Goal: Information Seeking & Learning: Compare options

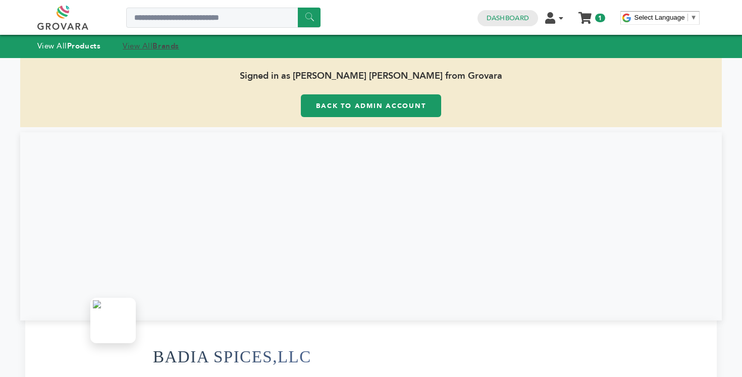
click at [149, 43] on link "View All Brands" at bounding box center [151, 46] width 57 height 10
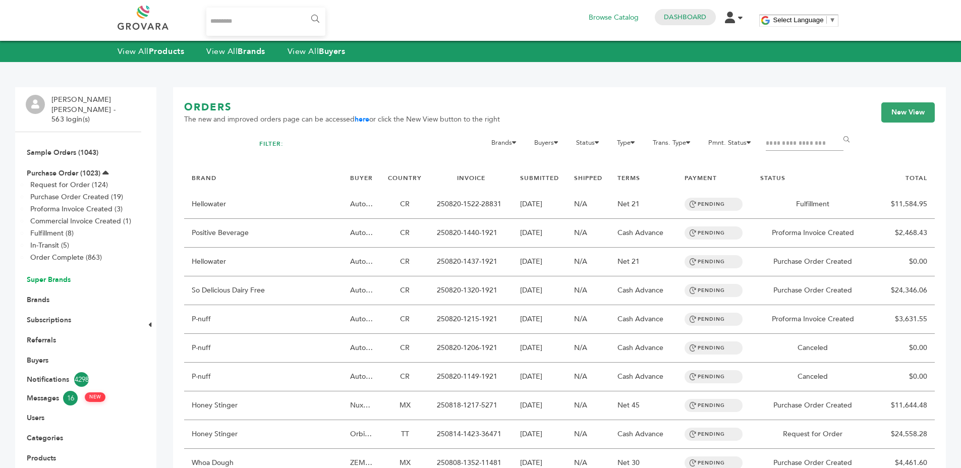
click at [56, 275] on link "Super Brands" at bounding box center [49, 280] width 44 height 10
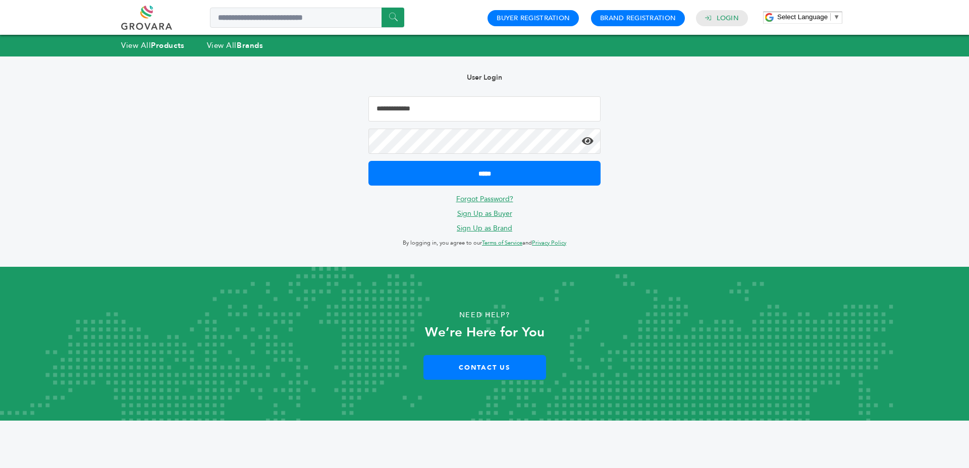
click at [377, 108] on input "Email Address" at bounding box center [484, 108] width 232 height 25
type input "**********"
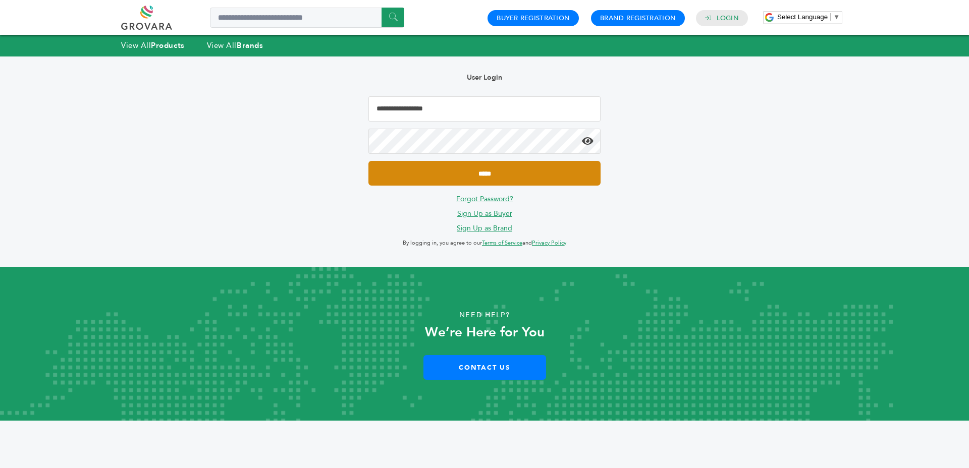
click at [368, 161] on input "*****" at bounding box center [484, 173] width 232 height 25
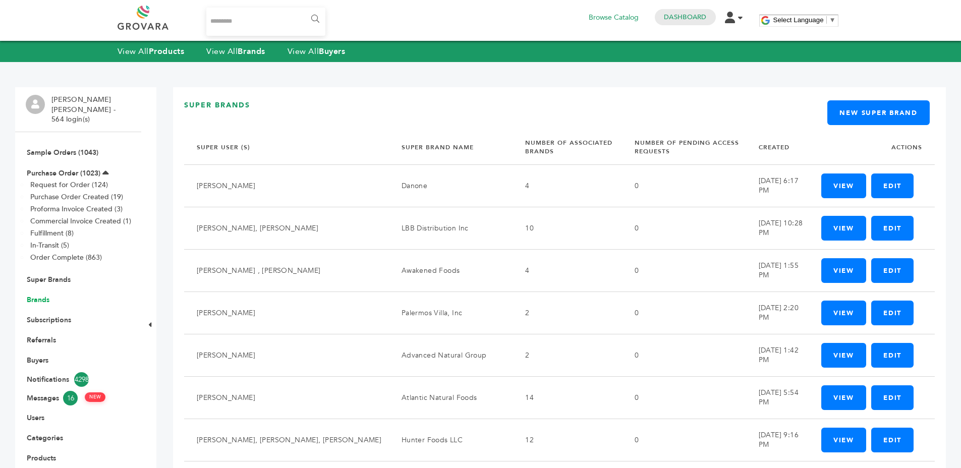
click at [46, 295] on link "Brands" at bounding box center [38, 300] width 23 height 10
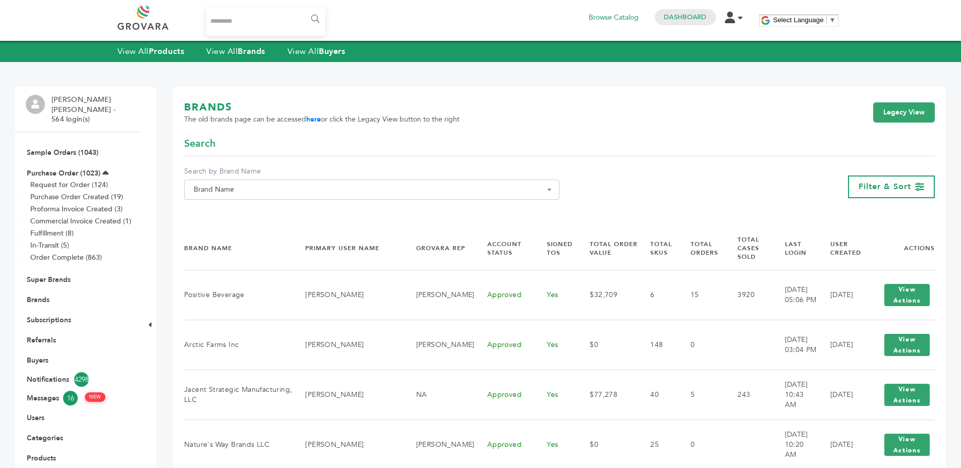
click at [233, 42] on div "View All Products View All Brands View All Buyers" at bounding box center [480, 51] width 961 height 21
click at [236, 45] on div "View All Products View All Brands View All Buyers" at bounding box center [480, 51] width 961 height 21
click at [237, 50] on link "View All Brands" at bounding box center [235, 51] width 59 height 11
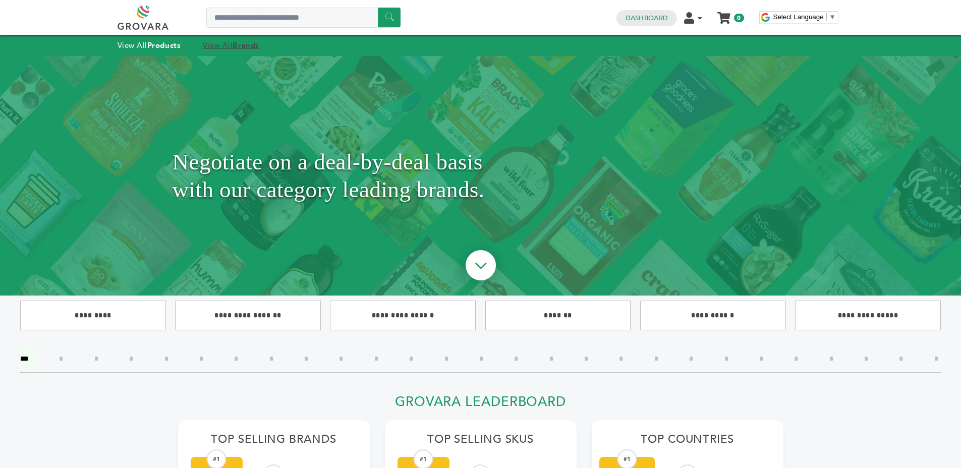
click at [243, 41] on strong "Brands" at bounding box center [246, 45] width 26 height 10
click at [129, 47] on link "View All Products" at bounding box center [150, 45] width 64 height 10
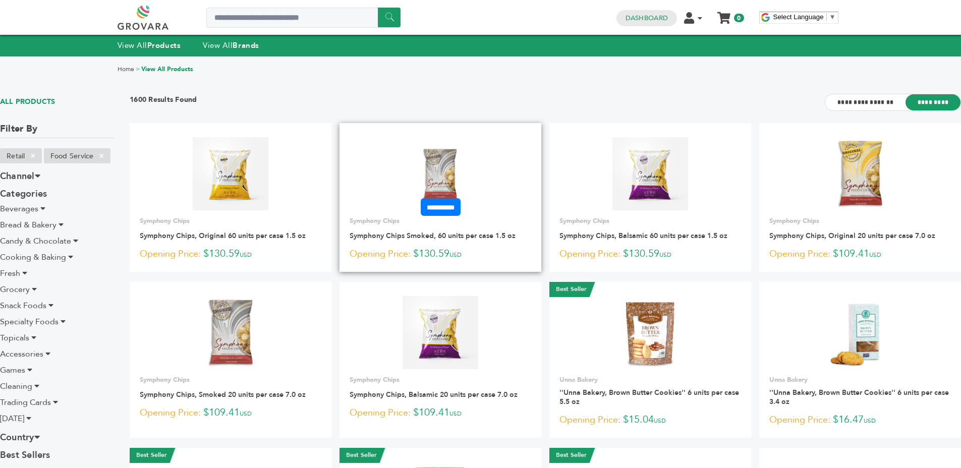
click at [484, 149] on link at bounding box center [441, 174] width 202 height 86
click at [66, 244] on span "Candy & Chocolate" at bounding box center [35, 241] width 71 height 11
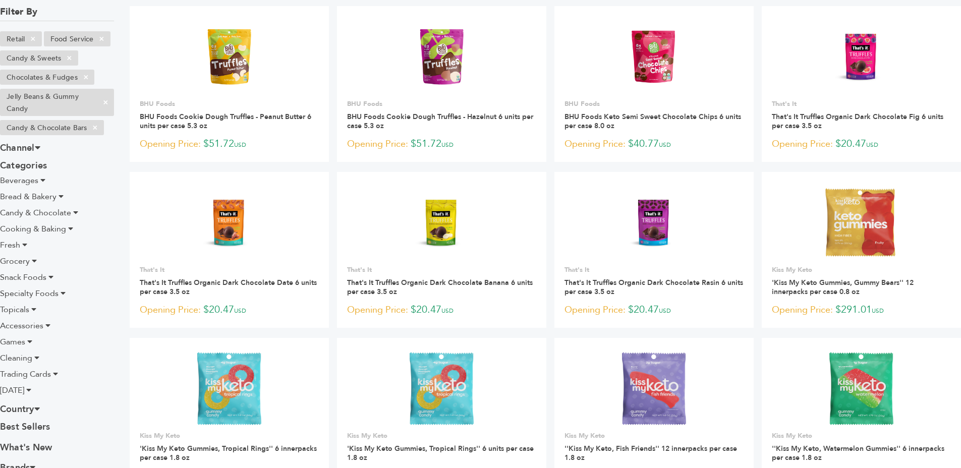
scroll to position [78, 0]
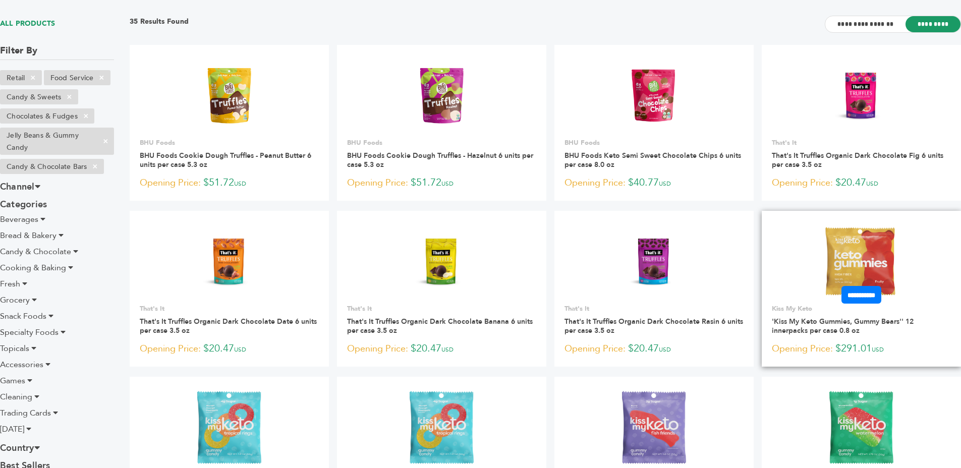
click at [857, 251] on img at bounding box center [861, 261] width 79 height 73
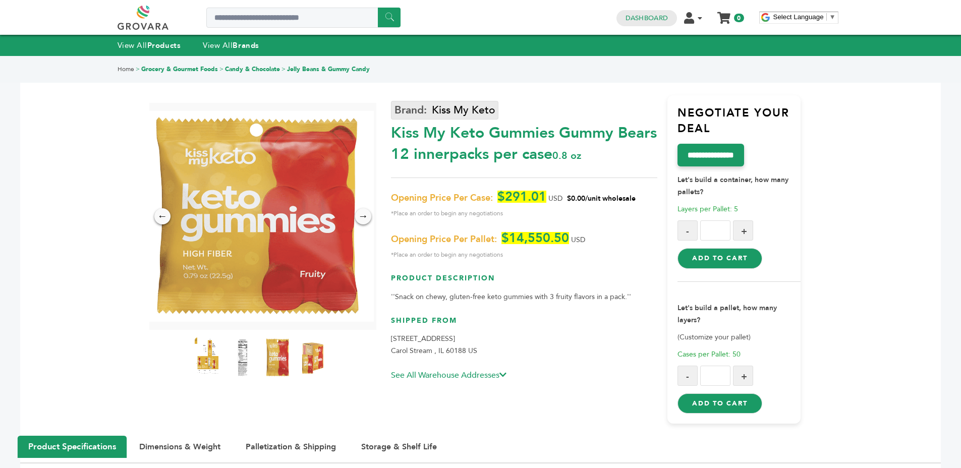
click at [461, 118] on link "Kiss My Keto" at bounding box center [444, 110] width 107 height 19
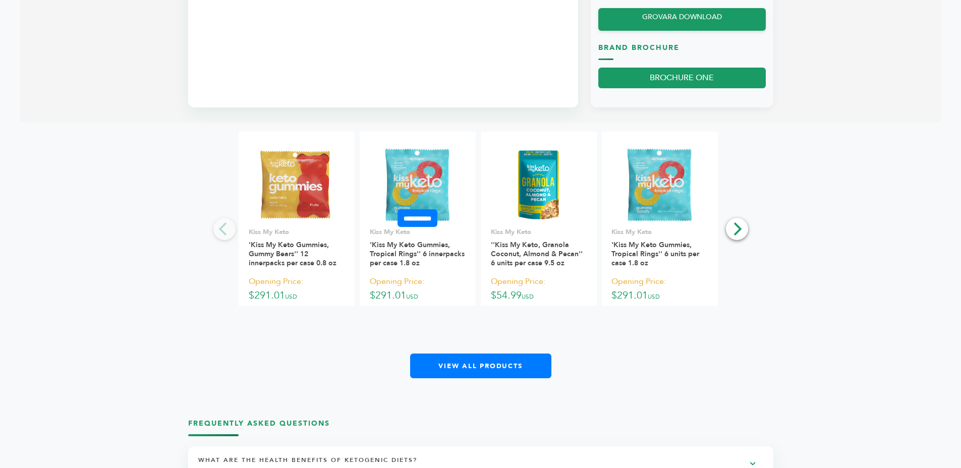
scroll to position [840, 0]
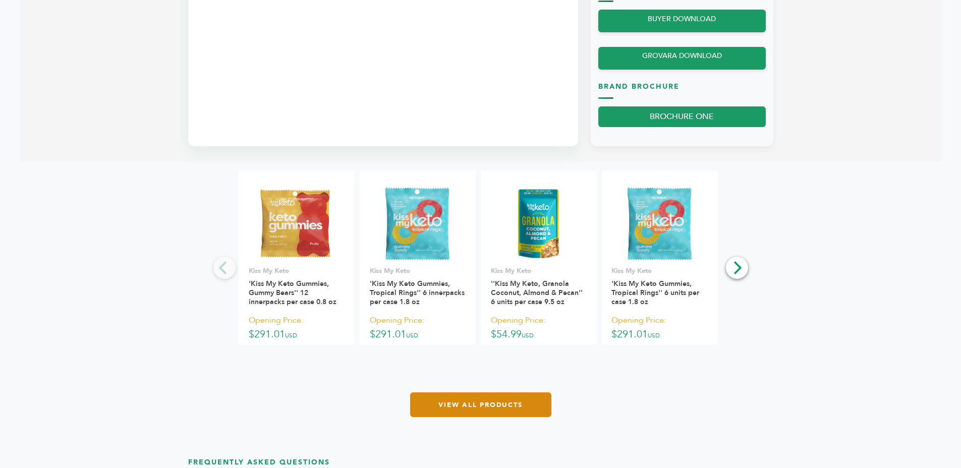
click at [474, 404] on link "View All Products" at bounding box center [480, 404] width 141 height 25
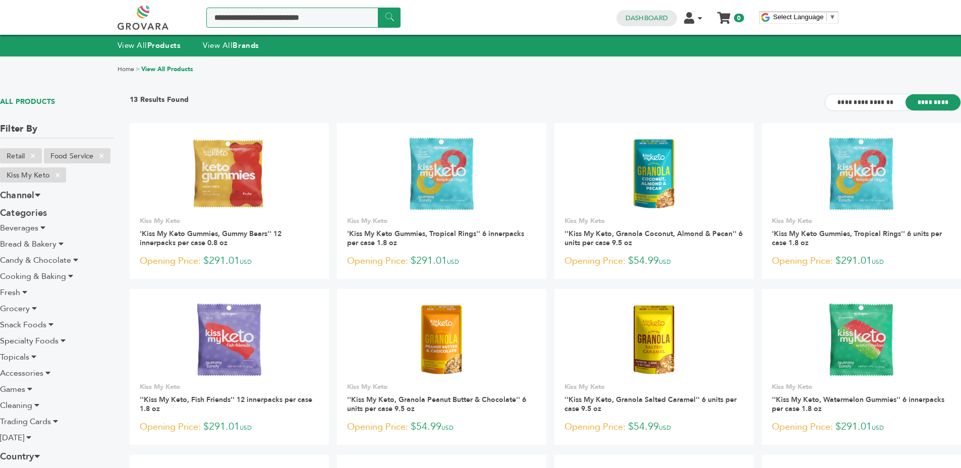
click at [234, 22] on input "Search a product or brand..." at bounding box center [303, 18] width 194 height 20
type input "**********"
click at [378, 8] on input "******" at bounding box center [389, 18] width 23 height 20
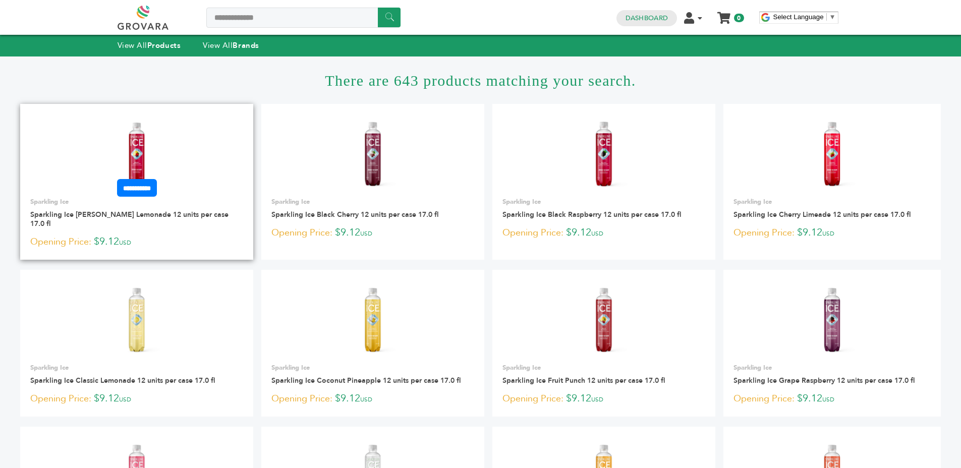
click at [162, 154] on img at bounding box center [136, 154] width 73 height 73
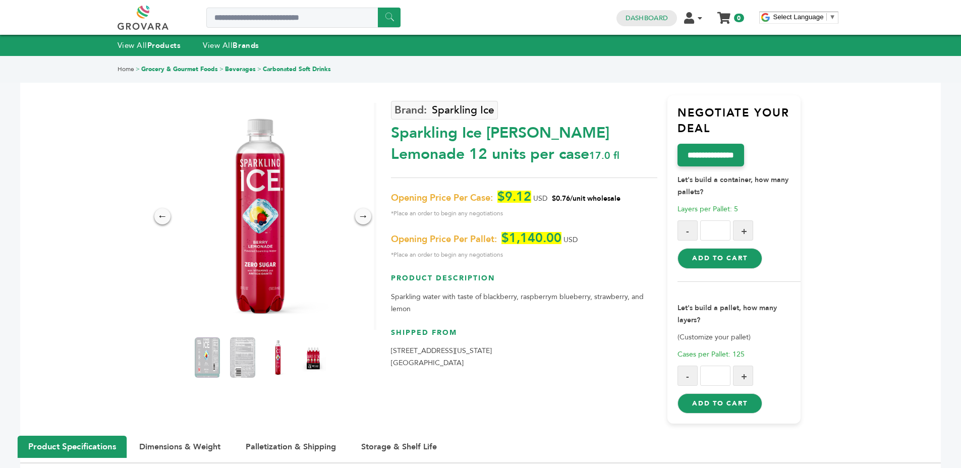
click at [535, 143] on div "Sparkling Ice [PERSON_NAME] Lemonade 12 units per case 17.0 fl" at bounding box center [524, 141] width 266 height 47
click at [533, 152] on div "Sparkling Ice [PERSON_NAME] Lemonade 12 units per case 17.0 fl" at bounding box center [524, 141] width 266 height 47
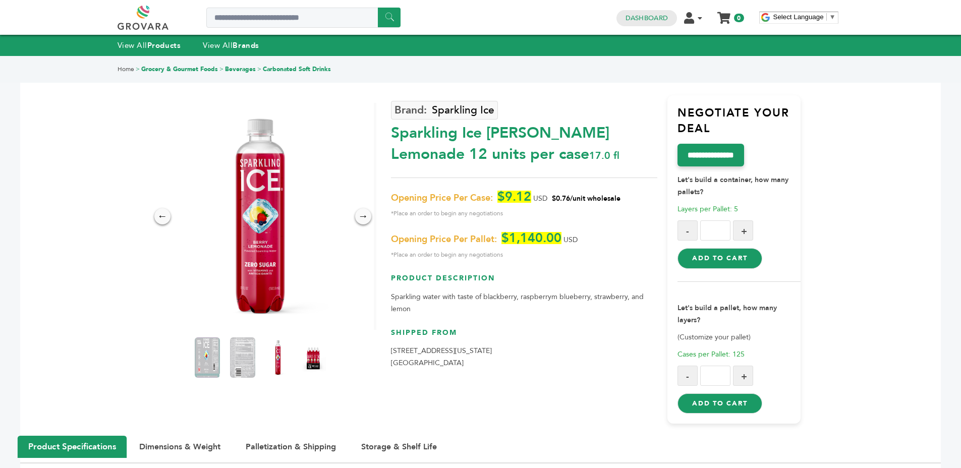
drag, startPoint x: 553, startPoint y: 198, endPoint x: 574, endPoint y: 197, distance: 20.7
click at [574, 197] on span "$0.76/unit wholesale" at bounding box center [586, 199] width 69 height 10
click at [589, 149] on span "17.0 fl" at bounding box center [604, 156] width 30 height 14
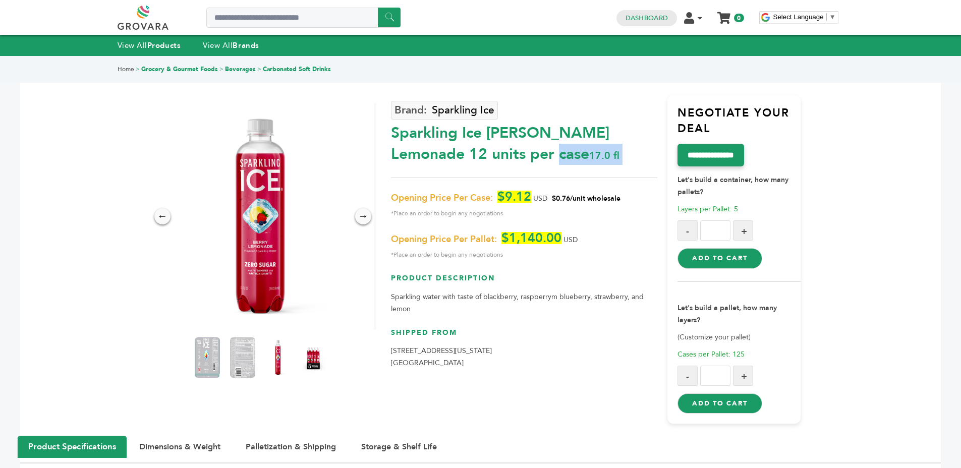
click at [589, 151] on span "17.0 fl" at bounding box center [604, 156] width 30 height 14
click at [485, 141] on div "Sparkling Ice Berry Lemonade 12 units per case 17.0 fl" at bounding box center [524, 141] width 266 height 47
drag, startPoint x: 485, startPoint y: 141, endPoint x: 551, endPoint y: 153, distance: 67.2
click at [487, 141] on div "Sparkling Ice Berry Lemonade 12 units per case 17.0 fl" at bounding box center [524, 141] width 266 height 47
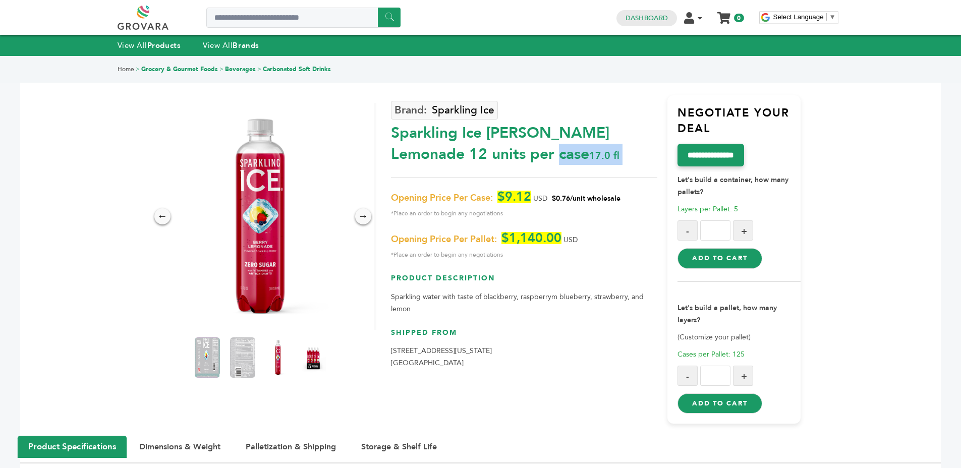
drag, startPoint x: 581, startPoint y: 158, endPoint x: 498, endPoint y: 166, distance: 83.7
click at [581, 158] on div "Sparkling Ice Berry Lemonade 12 units per case 17.0 fl" at bounding box center [524, 141] width 266 height 47
click at [359, 219] on div "→" at bounding box center [363, 216] width 18 height 18
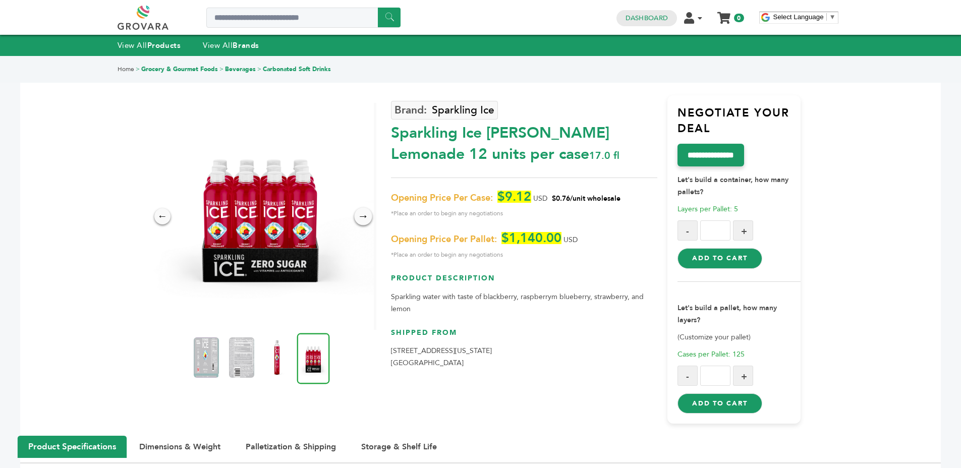
click at [363, 214] on div "→" at bounding box center [363, 216] width 18 height 18
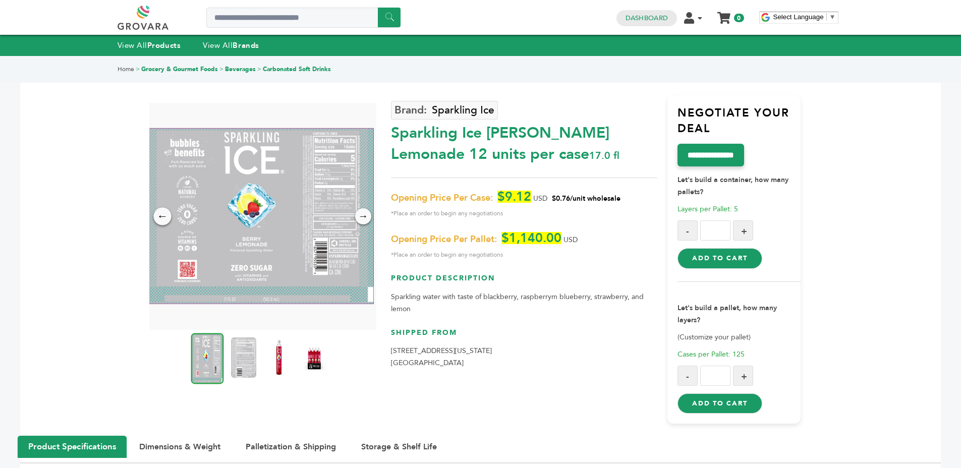
click at [161, 219] on div "←" at bounding box center [162, 216] width 18 height 18
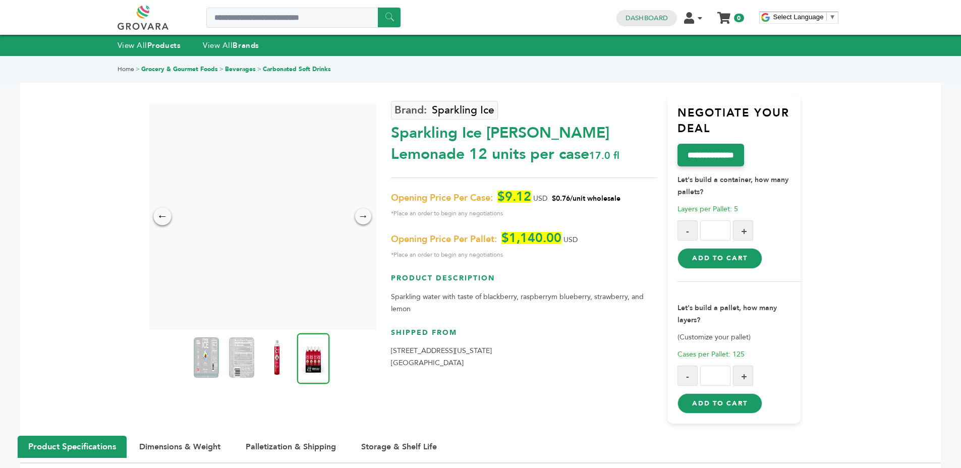
click at [161, 219] on div "←" at bounding box center [162, 216] width 18 height 18
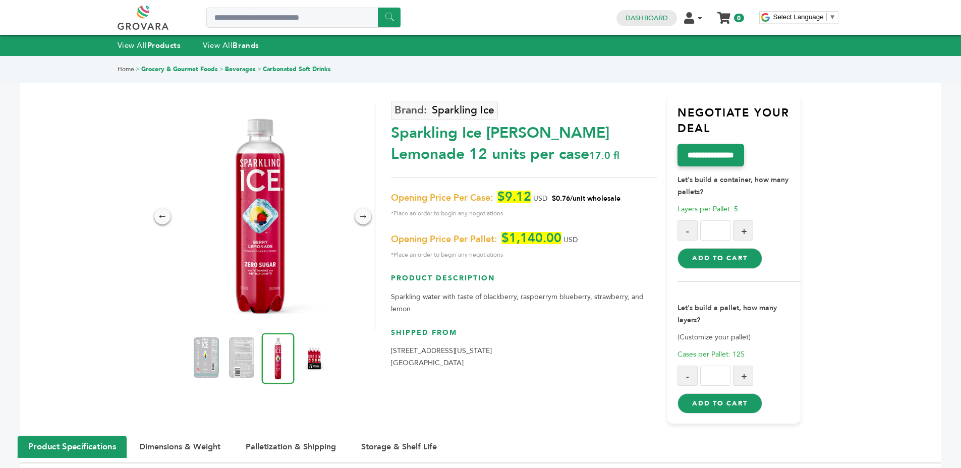
drag, startPoint x: 551, startPoint y: 201, endPoint x: 565, endPoint y: 202, distance: 13.6
click at [565, 202] on p "Opening Price Per Case: $9.12 USD $0.76/unit wholesale *Place an order to begin…" at bounding box center [524, 205] width 266 height 29
drag, startPoint x: 565, startPoint y: 203, endPoint x: 574, endPoint y: 201, distance: 9.7
click at [565, 203] on span "$0.76/unit wholesale" at bounding box center [586, 199] width 69 height 10
drag, startPoint x: 574, startPoint y: 201, endPoint x: 551, endPoint y: 196, distance: 23.7
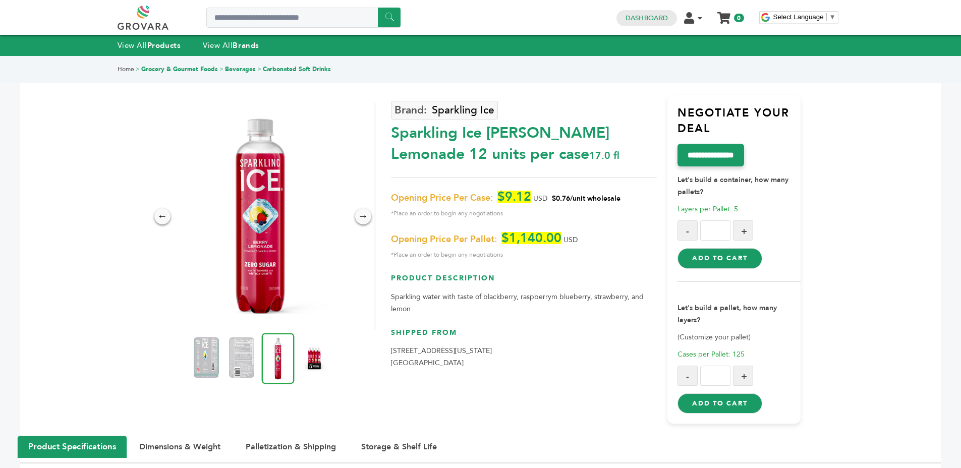
click at [551, 196] on p "Opening Price Per Case: $9.12 USD $0.76/unit wholesale *Place an order to begin…" at bounding box center [524, 205] width 266 height 29
click at [539, 229] on div "Opening Price Per Case: $9.12 USD $0.76/unit wholesale *Place an order to begin…" at bounding box center [524, 226] width 266 height 70
drag, startPoint x: 552, startPoint y: 195, endPoint x: 573, endPoint y: 196, distance: 20.2
click at [573, 196] on span "$0.76/unit wholesale" at bounding box center [586, 199] width 69 height 10
click at [575, 199] on span "$0.76/unit wholesale" at bounding box center [586, 199] width 69 height 10
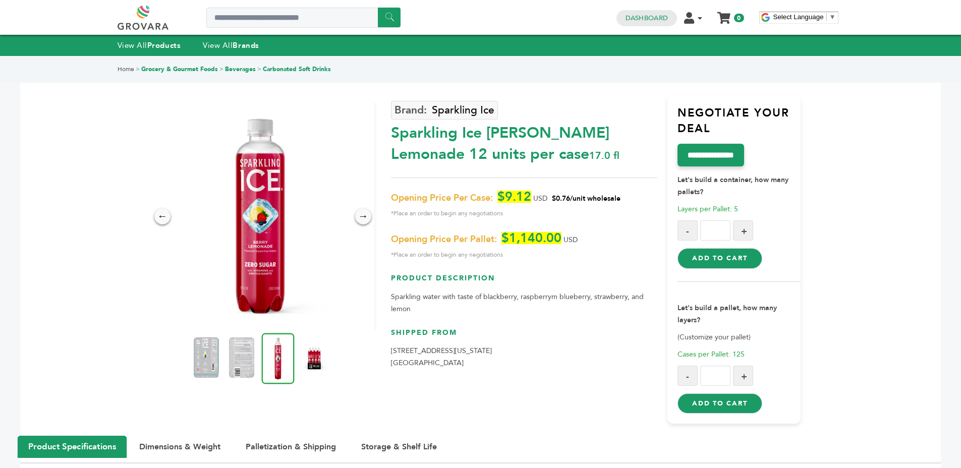
drag, startPoint x: 556, startPoint y: 198, endPoint x: 576, endPoint y: 199, distance: 19.7
click at [576, 199] on span "$0.76/unit wholesale" at bounding box center [586, 199] width 69 height 10
click at [527, 200] on span "$9.12" at bounding box center [514, 197] width 34 height 12
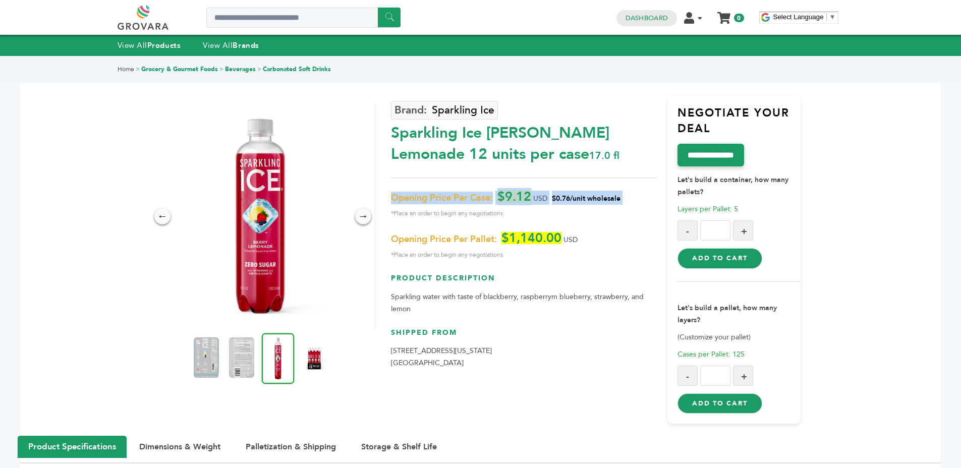
click at [574, 202] on span "$0.76/unit wholesale" at bounding box center [586, 199] width 69 height 10
click at [625, 191] on p "Opening Price Per Case: $9.12 USD $0.76/unit wholesale *Place an order to begin…" at bounding box center [524, 205] width 266 height 29
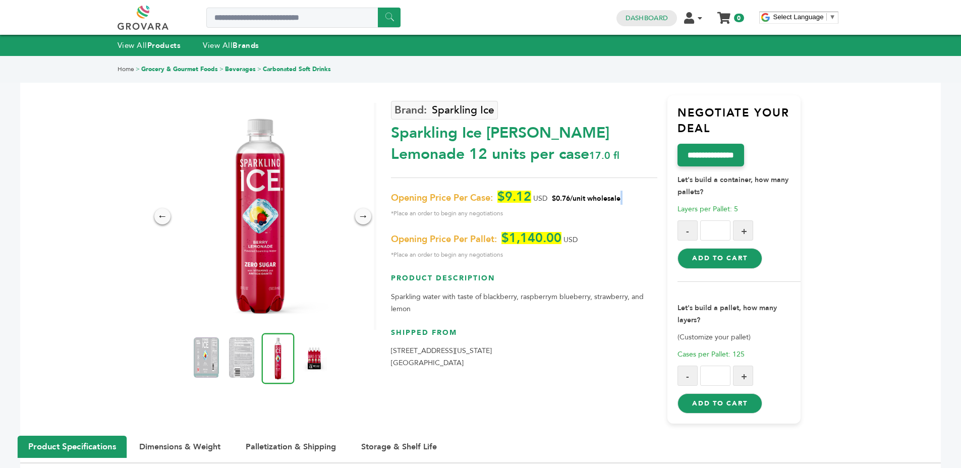
click at [625, 191] on p "Opening Price Per Case: $9.12 USD $0.76/unit wholesale *Place an order to begin…" at bounding box center [524, 205] width 266 height 29
click at [636, 215] on span "*Place an order to begin any negotiations" at bounding box center [524, 213] width 266 height 12
click at [571, 205] on p "Opening Price Per Case: $9.12 USD $0.76/unit wholesale *Place an order to begin…" at bounding box center [524, 205] width 266 height 29
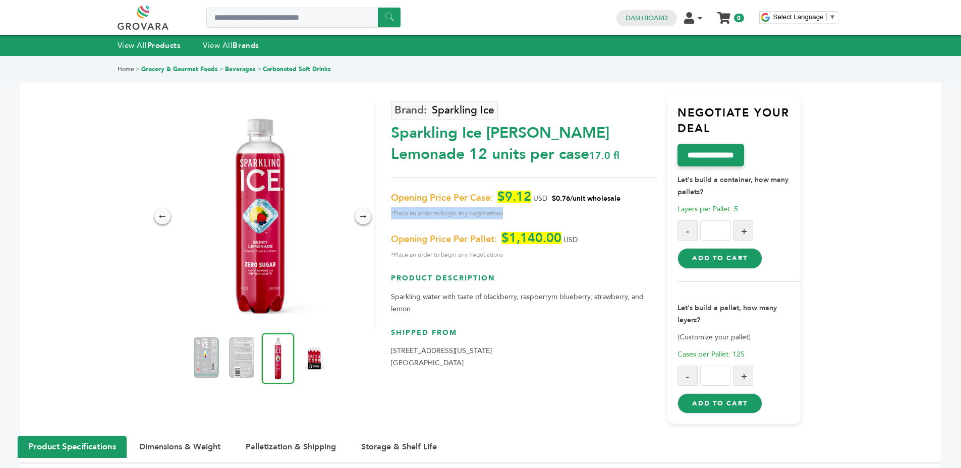
click at [571, 205] on p "Opening Price Per Case: $9.12 USD $0.76/unit wholesale *Place an order to begin…" at bounding box center [524, 205] width 266 height 29
click at [563, 205] on p "Opening Price Per Case: $9.12 USD $0.76/unit wholesale *Place an order to begin…" at bounding box center [524, 205] width 266 height 29
drag, startPoint x: 551, startPoint y: 199, endPoint x: 571, endPoint y: 201, distance: 19.2
click at [571, 201] on p "Opening Price Per Case: $9.12 USD $0.76/unit wholesale *Place an order to begin…" at bounding box center [524, 205] width 266 height 29
click at [571, 201] on span "$0.76/unit wholesale" at bounding box center [586, 199] width 69 height 10
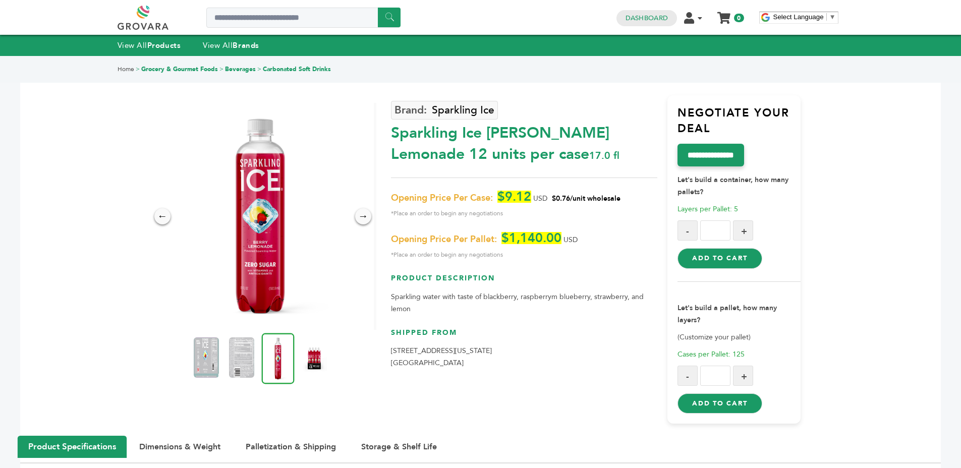
click at [545, 201] on span "USD" at bounding box center [540, 199] width 14 height 10
click at [216, 13] on input "Search a product or brand..." at bounding box center [303, 18] width 194 height 20
type input "**********"
click at [378, 8] on input "******" at bounding box center [389, 18] width 23 height 20
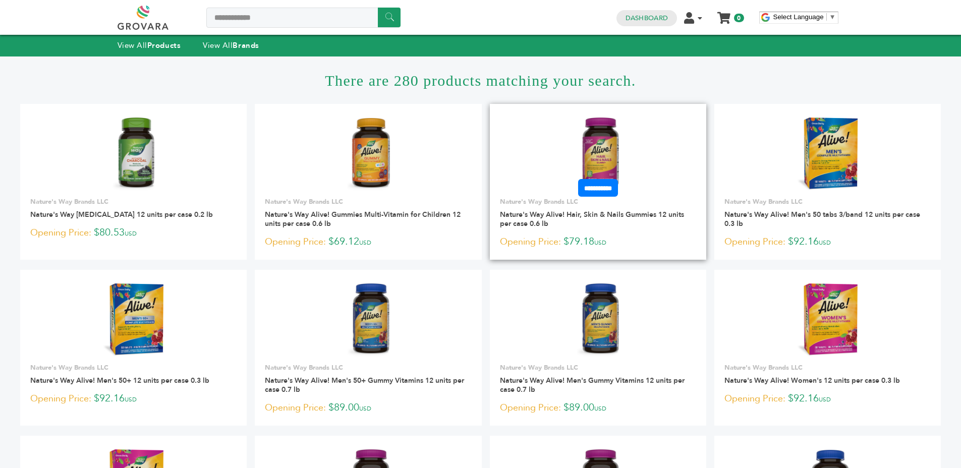
click at [607, 149] on img at bounding box center [598, 154] width 43 height 73
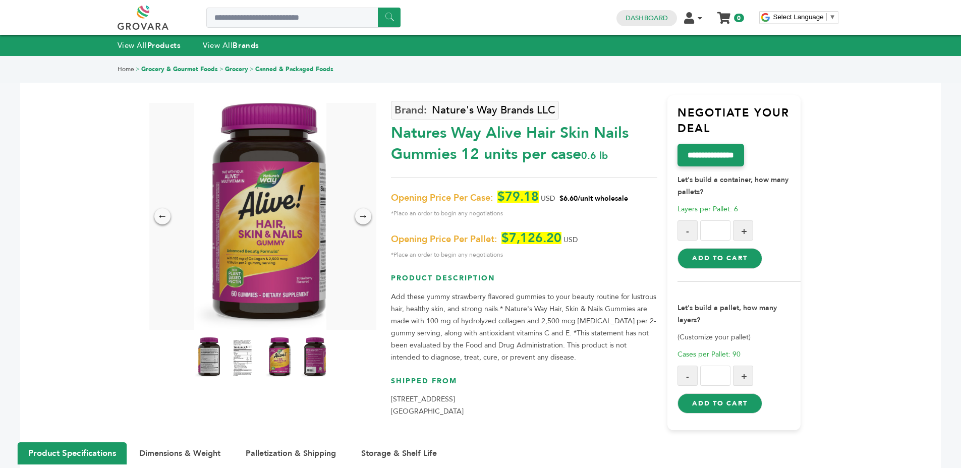
drag, startPoint x: 562, startPoint y: 197, endPoint x: 586, endPoint y: 193, distance: 24.5
click at [586, 194] on span "$6.60/unit wholesale" at bounding box center [593, 199] width 69 height 10
click at [604, 217] on span "*Place an order to begin any negotiations" at bounding box center [524, 213] width 266 height 12
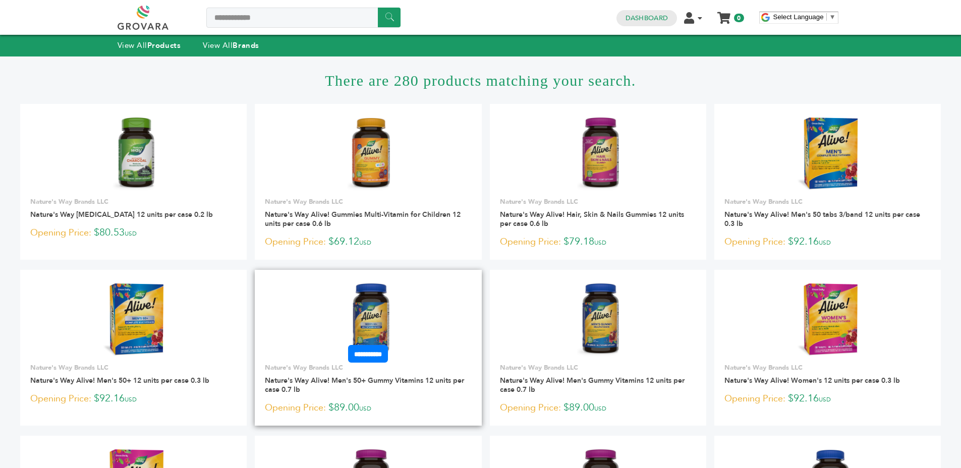
click at [354, 310] on img at bounding box center [368, 320] width 43 height 73
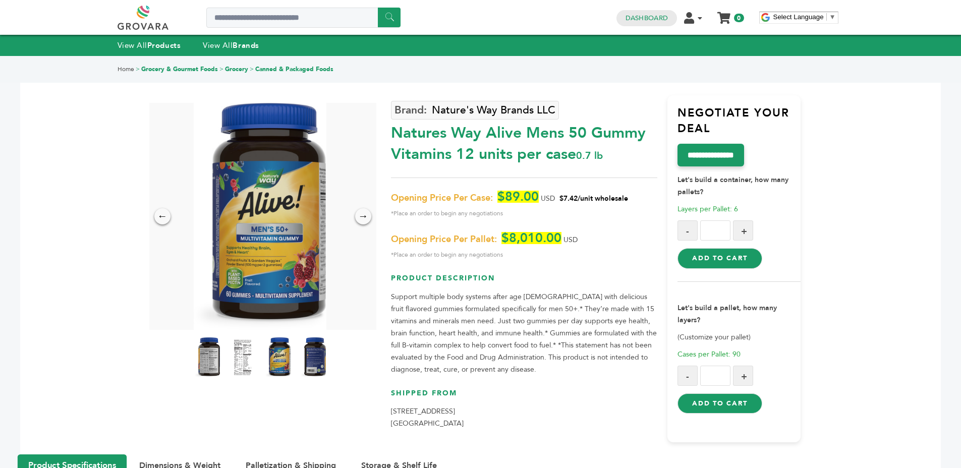
click at [544, 199] on span "USD" at bounding box center [548, 199] width 14 height 10
drag, startPoint x: 544, startPoint y: 199, endPoint x: 602, endPoint y: 209, distance: 58.5
click at [545, 199] on span "USD" at bounding box center [548, 199] width 14 height 10
click at [577, 206] on p "Opening Price Per Case: $89.00 USD $7.42/unit wholesale *Place an order to begi…" at bounding box center [524, 205] width 266 height 29
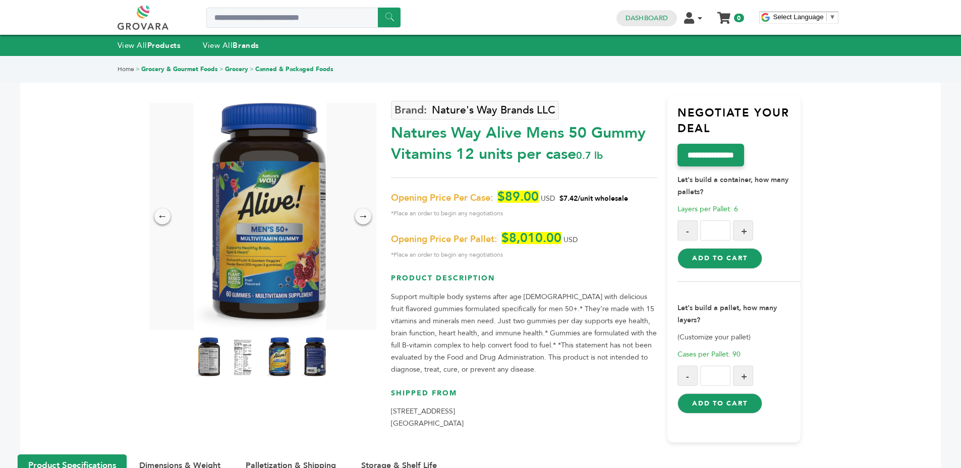
drag, startPoint x: 390, startPoint y: 131, endPoint x: 399, endPoint y: 140, distance: 11.8
click at [391, 131] on div "Natures Way Alive Mens 50 Gummy Vitamins 12 units per case 0.7 lb" at bounding box center [524, 141] width 266 height 47
drag, startPoint x: 394, startPoint y: 133, endPoint x: 449, endPoint y: 145, distance: 57.2
click at [449, 145] on div "Natures Way Alive Mens 50 Gummy Vitamins 12 units per case 0.7 lb" at bounding box center [524, 141] width 266 height 47
copy div "Natures Way Alive Mens 50 Gummy Vitamins"
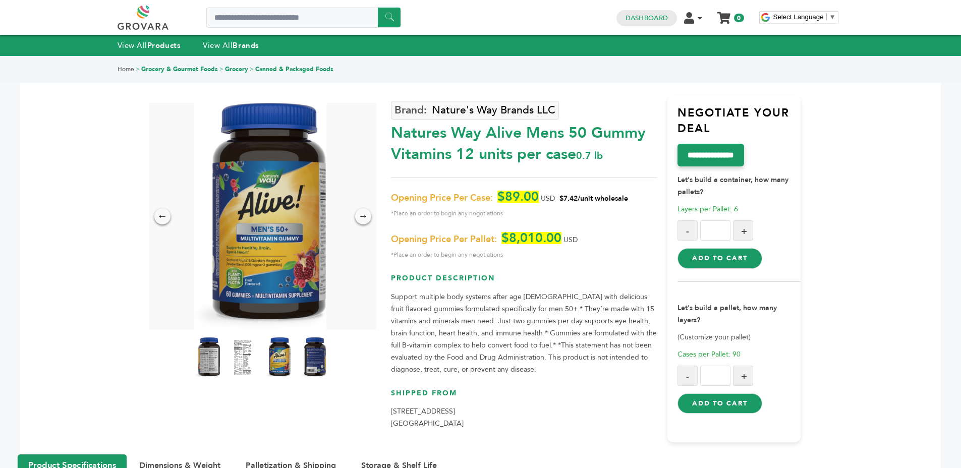
click at [595, 201] on span "$7.42/unit wholesale" at bounding box center [593, 199] width 69 height 10
click at [513, 219] on div "Opening Price Per Case: $89.00 USD $7.42/unit wholesale *Place an order to begi…" at bounding box center [524, 226] width 266 height 70
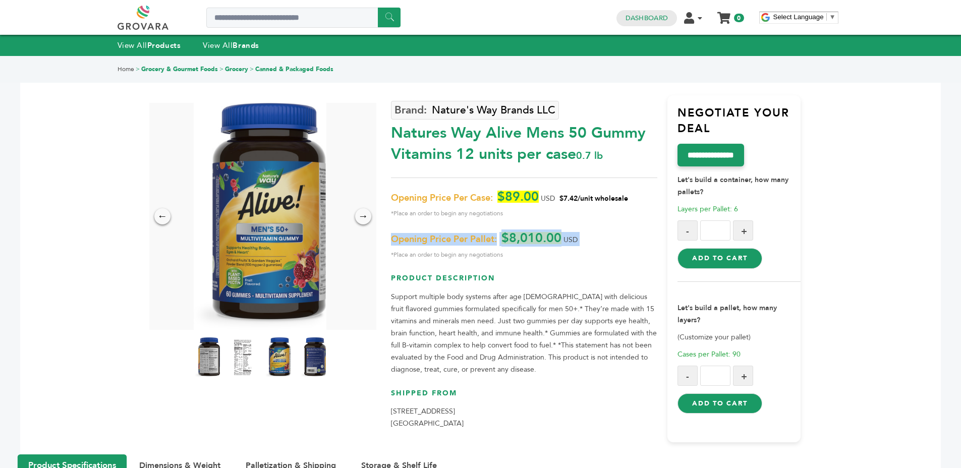
click at [513, 219] on div "Opening Price Per Case: $89.00 USD $7.42/unit wholesale *Place an order to begi…" at bounding box center [524, 226] width 266 height 70
click at [494, 214] on span "*Place an order to begin any negotiations" at bounding box center [524, 213] width 266 height 12
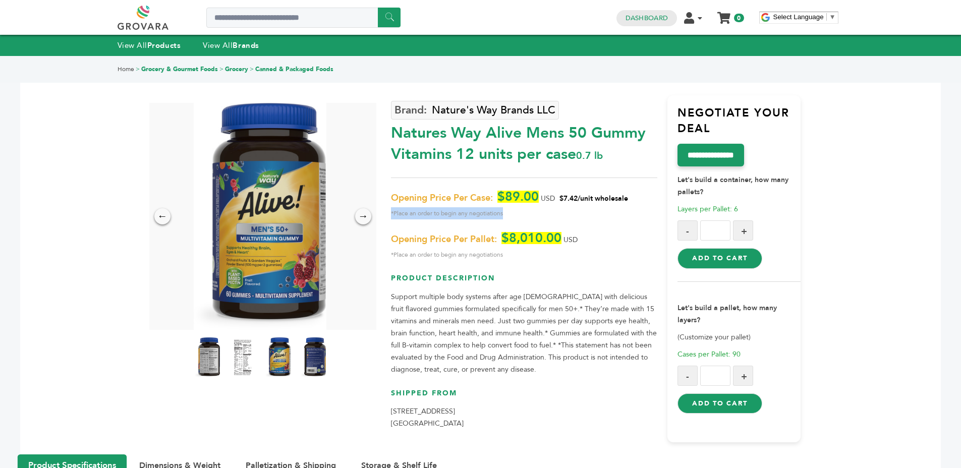
click at [494, 214] on span "*Place an order to begin any negotiations" at bounding box center [524, 213] width 266 height 12
click at [532, 214] on span "*Place an order to begin any negotiations" at bounding box center [524, 213] width 266 height 12
